Goal: Check status: Check status

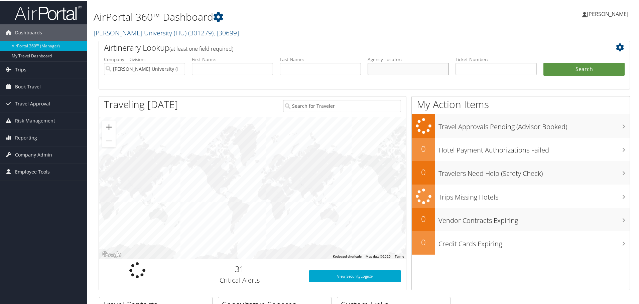
click at [403, 67] on input "text" at bounding box center [407, 68] width 81 height 12
paste input "C8ZXQB"
type input "C8ZXQB"
click at [543, 62] on button "Search" at bounding box center [583, 68] width 81 height 13
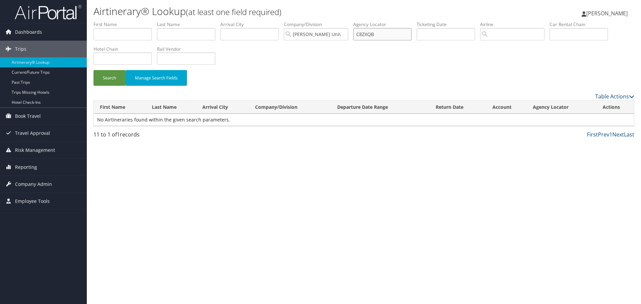
click at [391, 33] on input "C8ZXQB" at bounding box center [382, 34] width 58 height 12
click at [94, 70] on button "Search" at bounding box center [110, 78] width 32 height 16
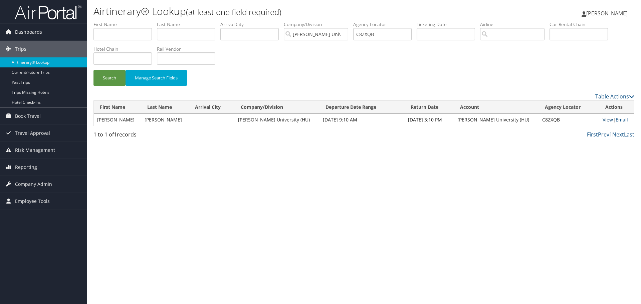
click at [603, 118] on link "View" at bounding box center [608, 120] width 10 height 6
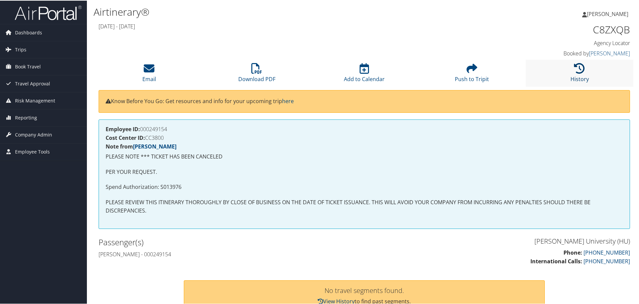
click at [574, 69] on icon at bounding box center [579, 67] width 11 height 11
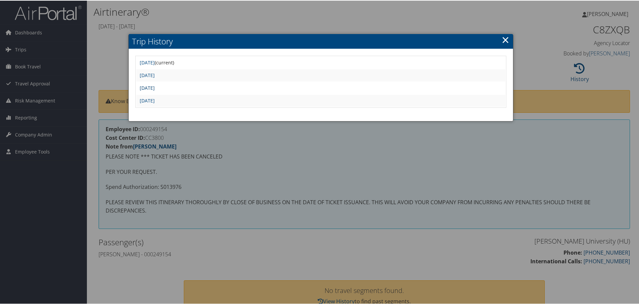
click at [155, 88] on link "Fri May 16 12:50:32 MDT 2025" at bounding box center [147, 87] width 15 height 6
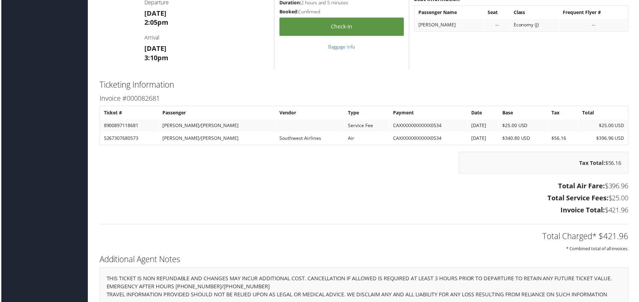
scroll to position [560, 0]
